Goal: Find specific page/section

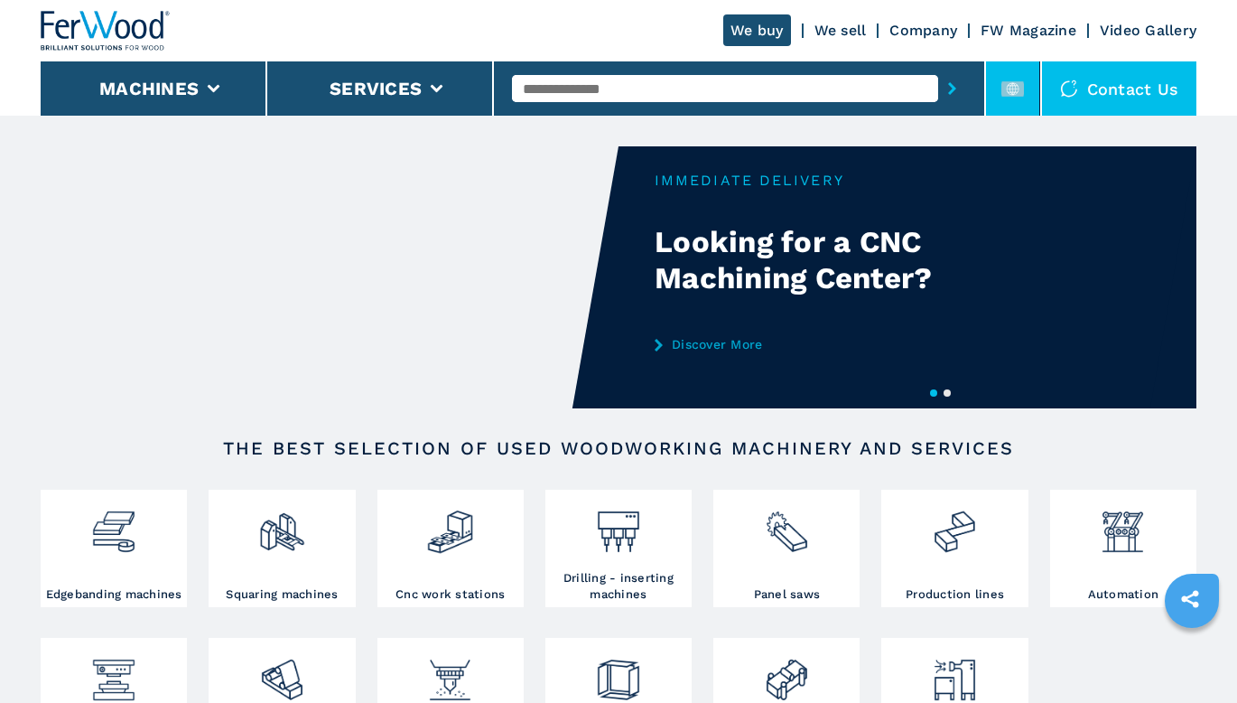
click at [1019, 94] on rect at bounding box center [1013, 88] width 23 height 15
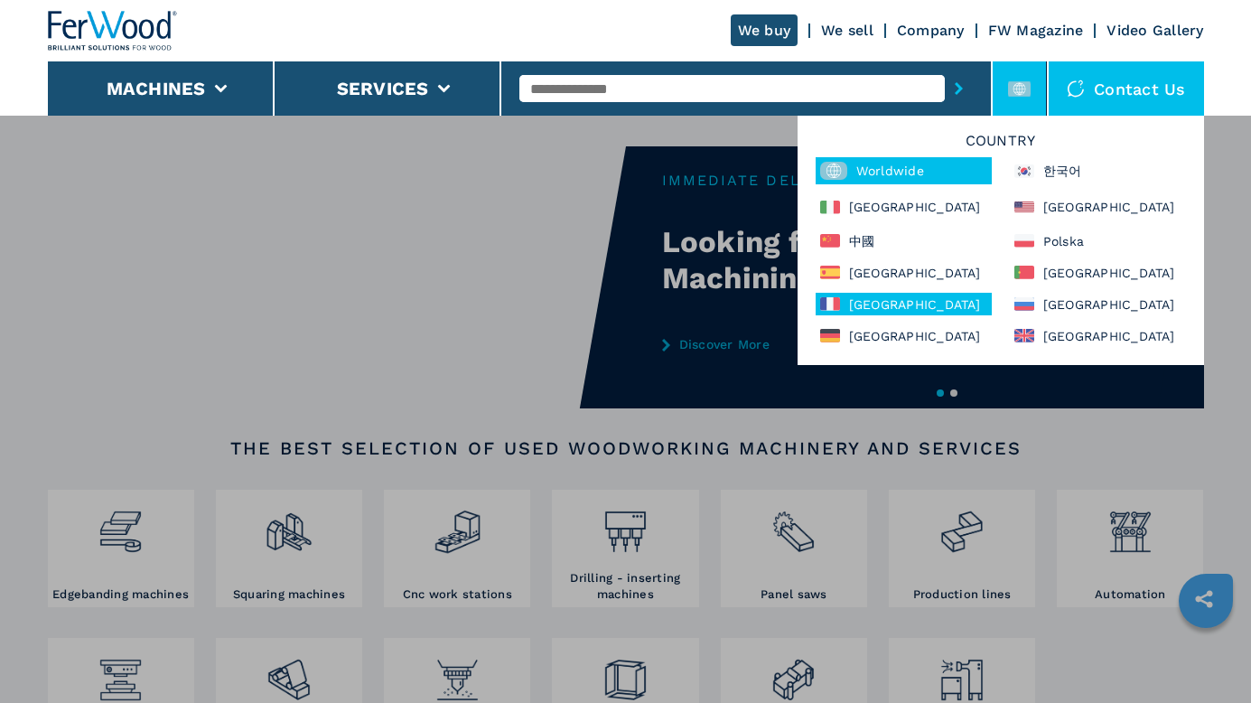
click at [870, 300] on div "[GEOGRAPHIC_DATA]" at bounding box center [904, 304] width 176 height 23
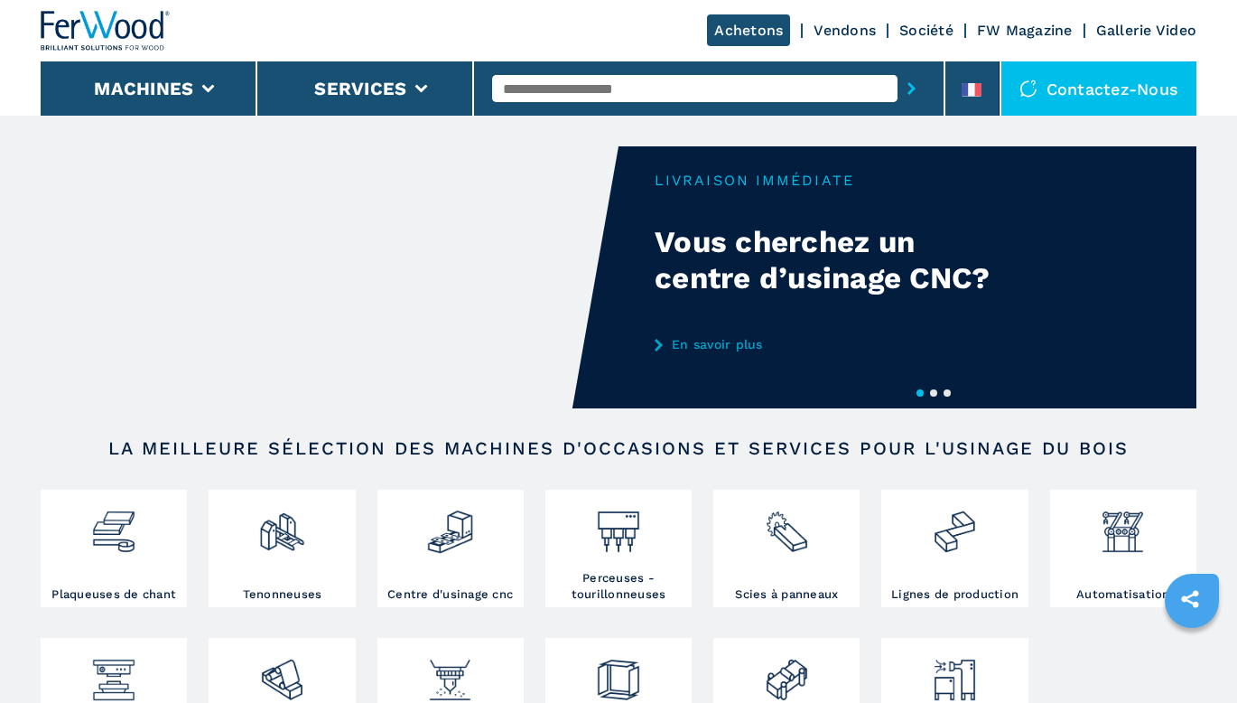
click at [681, 90] on input "text" at bounding box center [695, 88] width 406 height 27
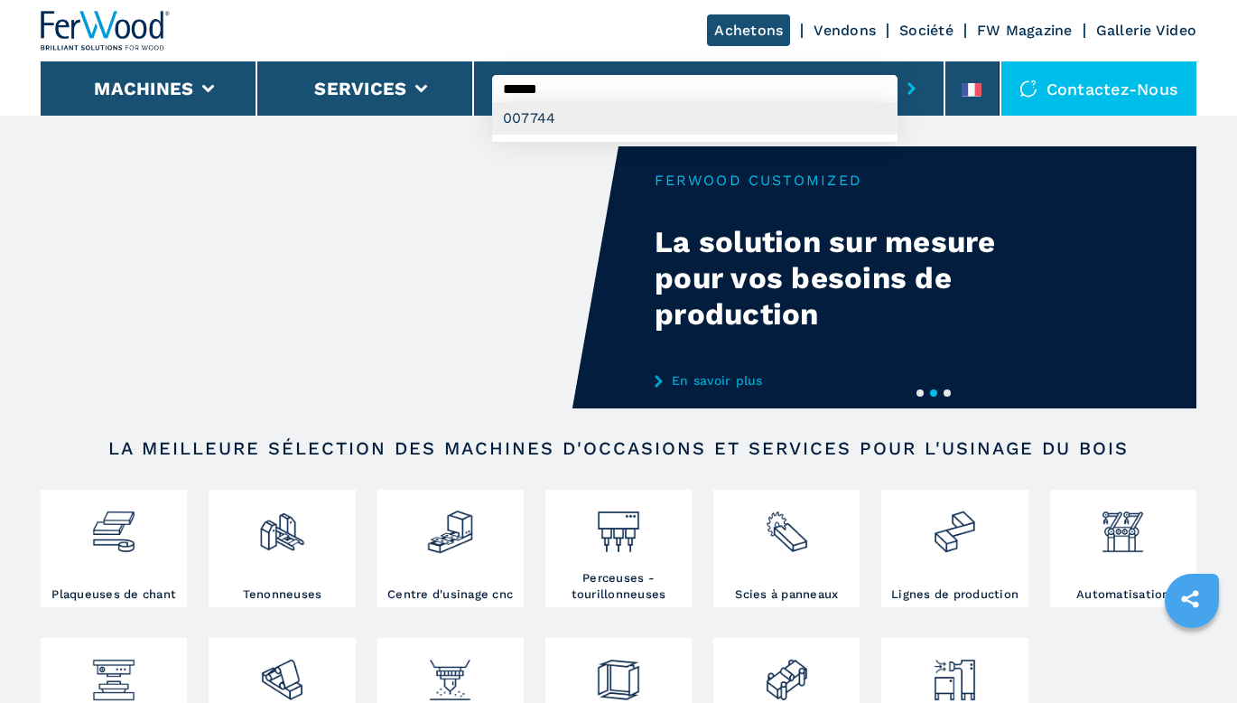
type input "******"
click at [669, 125] on div "007744" at bounding box center [695, 118] width 406 height 33
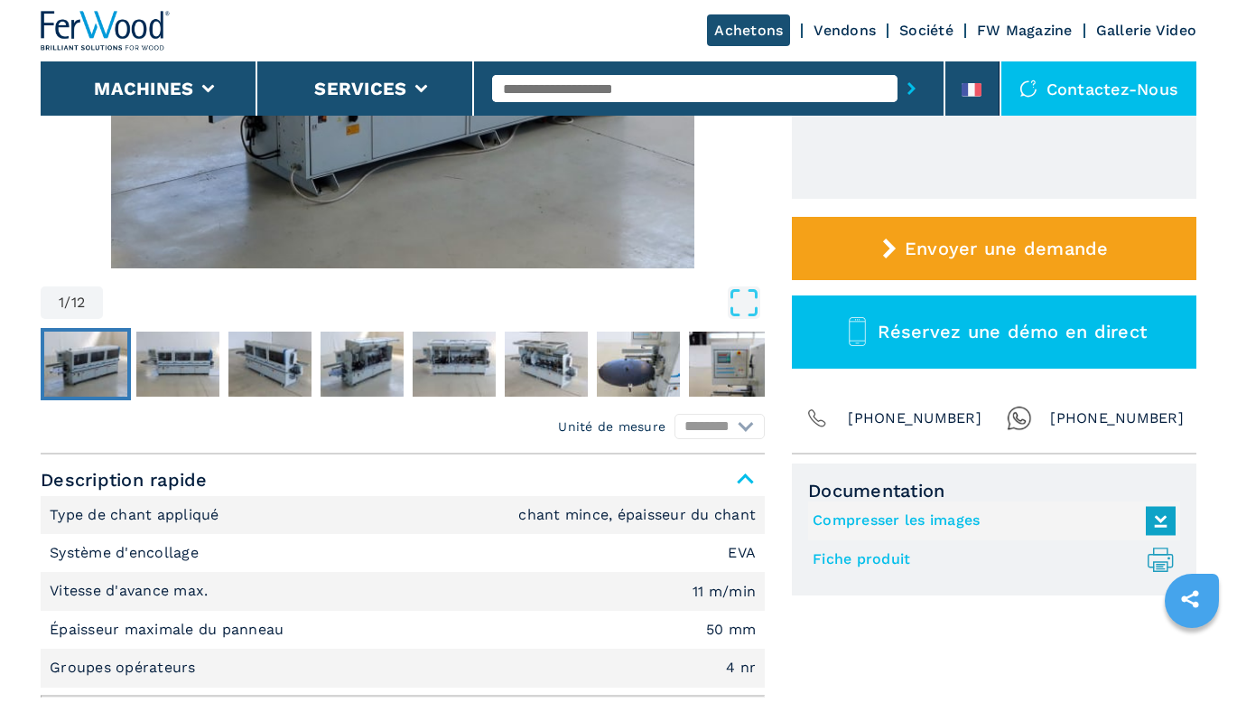
scroll to position [632, 0]
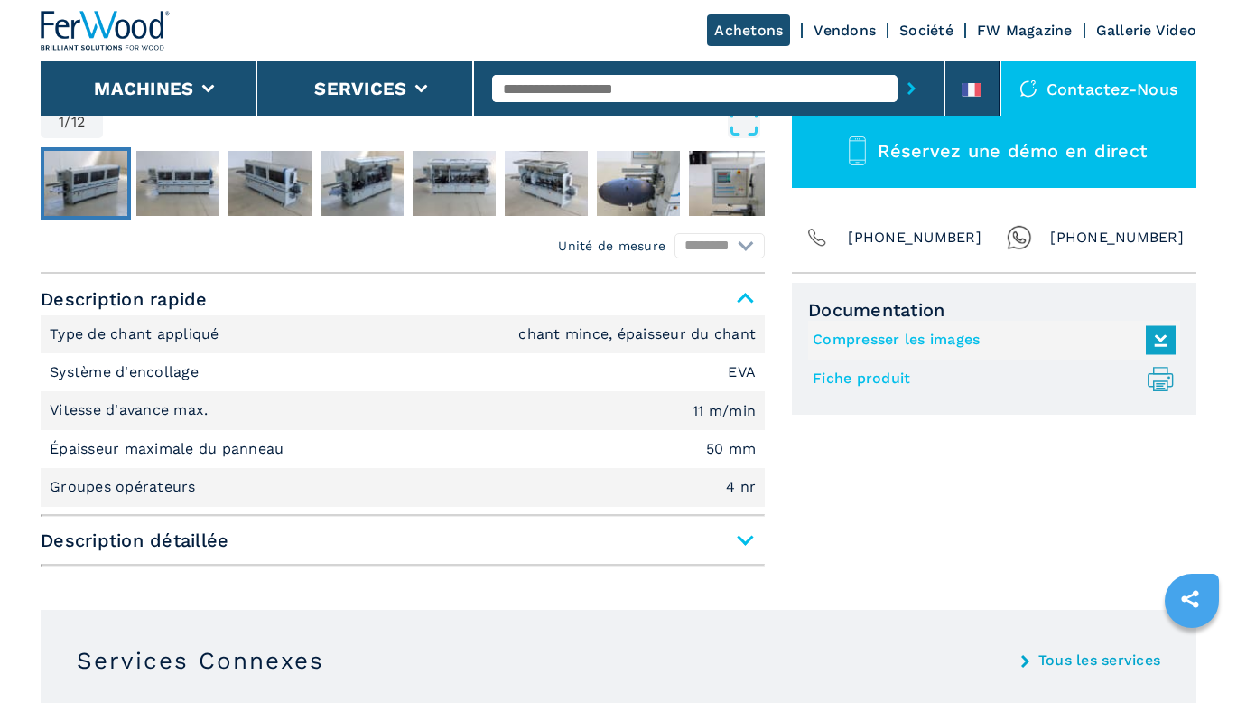
click at [743, 534] on span "Description détaillée" at bounding box center [403, 540] width 724 height 33
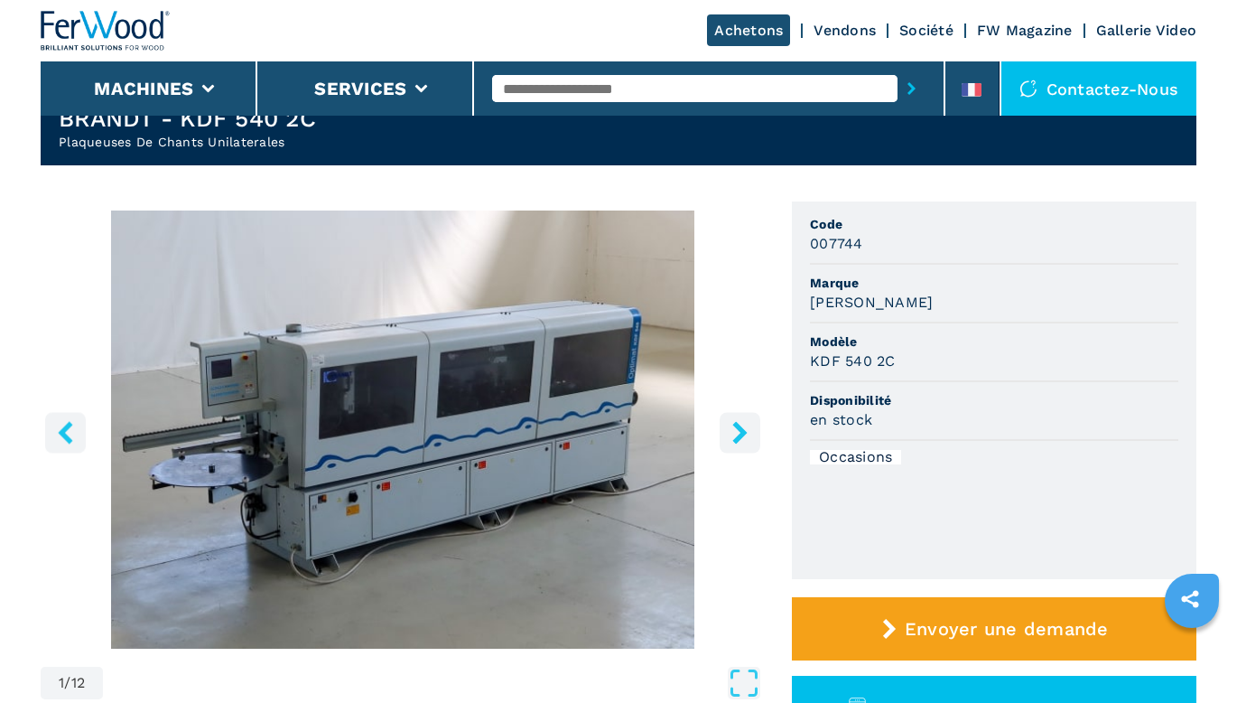
scroll to position [0, 0]
